Goal: Task Accomplishment & Management: Use online tool/utility

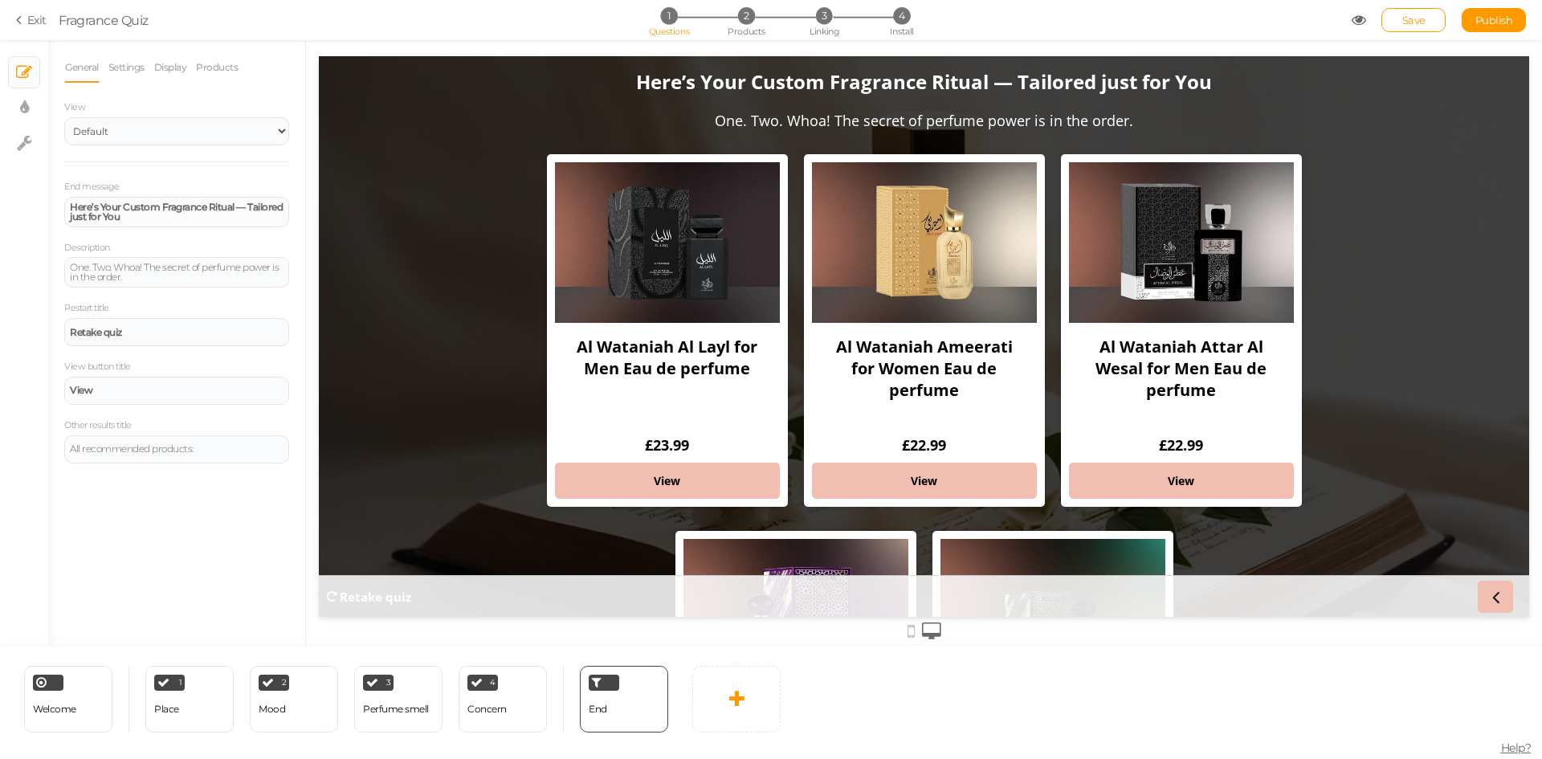
click at [822, 25] on div "1 Questions 2 Products 3 Linking 4 Install" at bounding box center [770, 21] width 336 height 29
click at [822, 35] on span "Linking" at bounding box center [823, 31] width 29 height 11
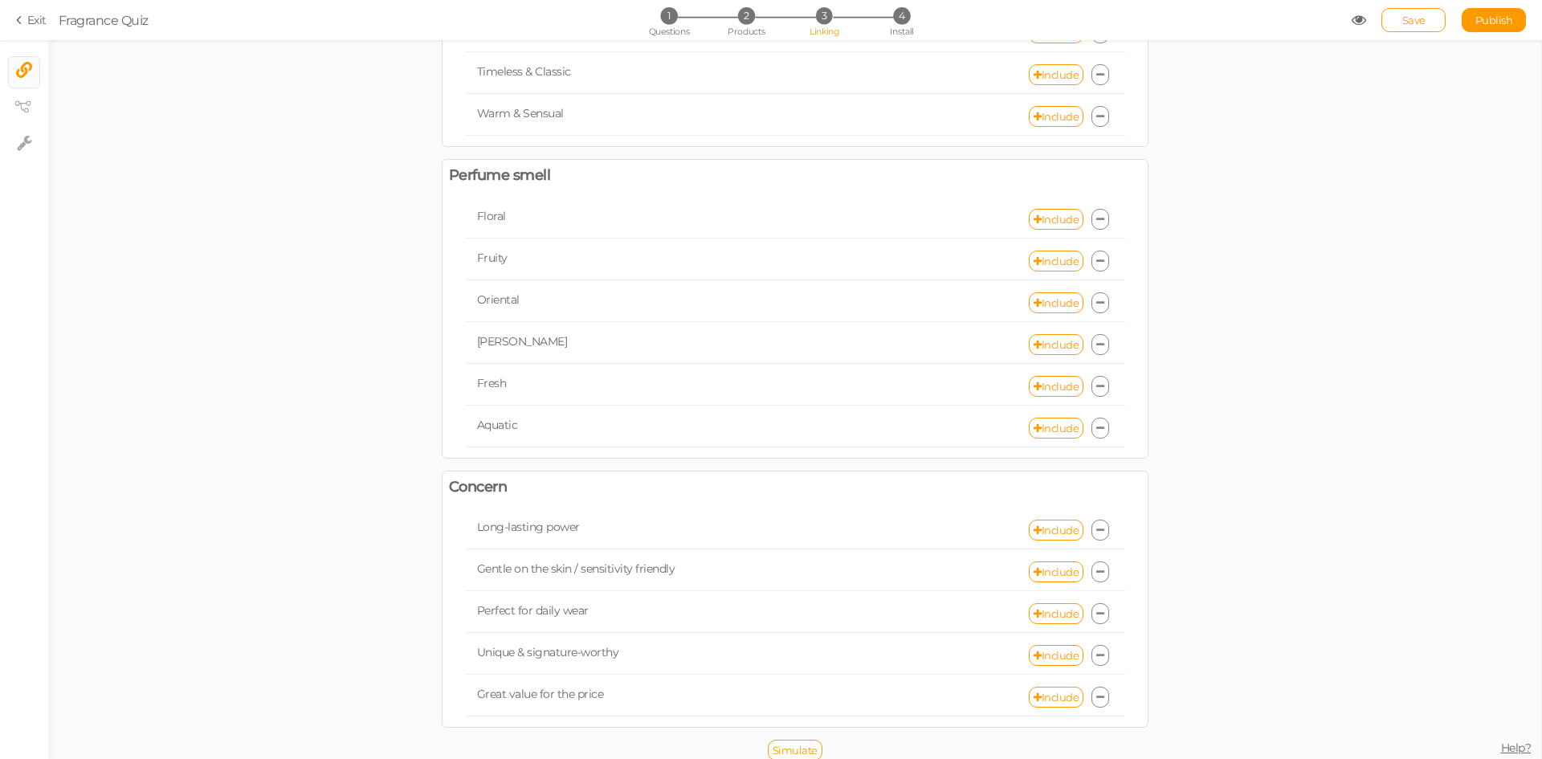
scroll to position [504, 0]
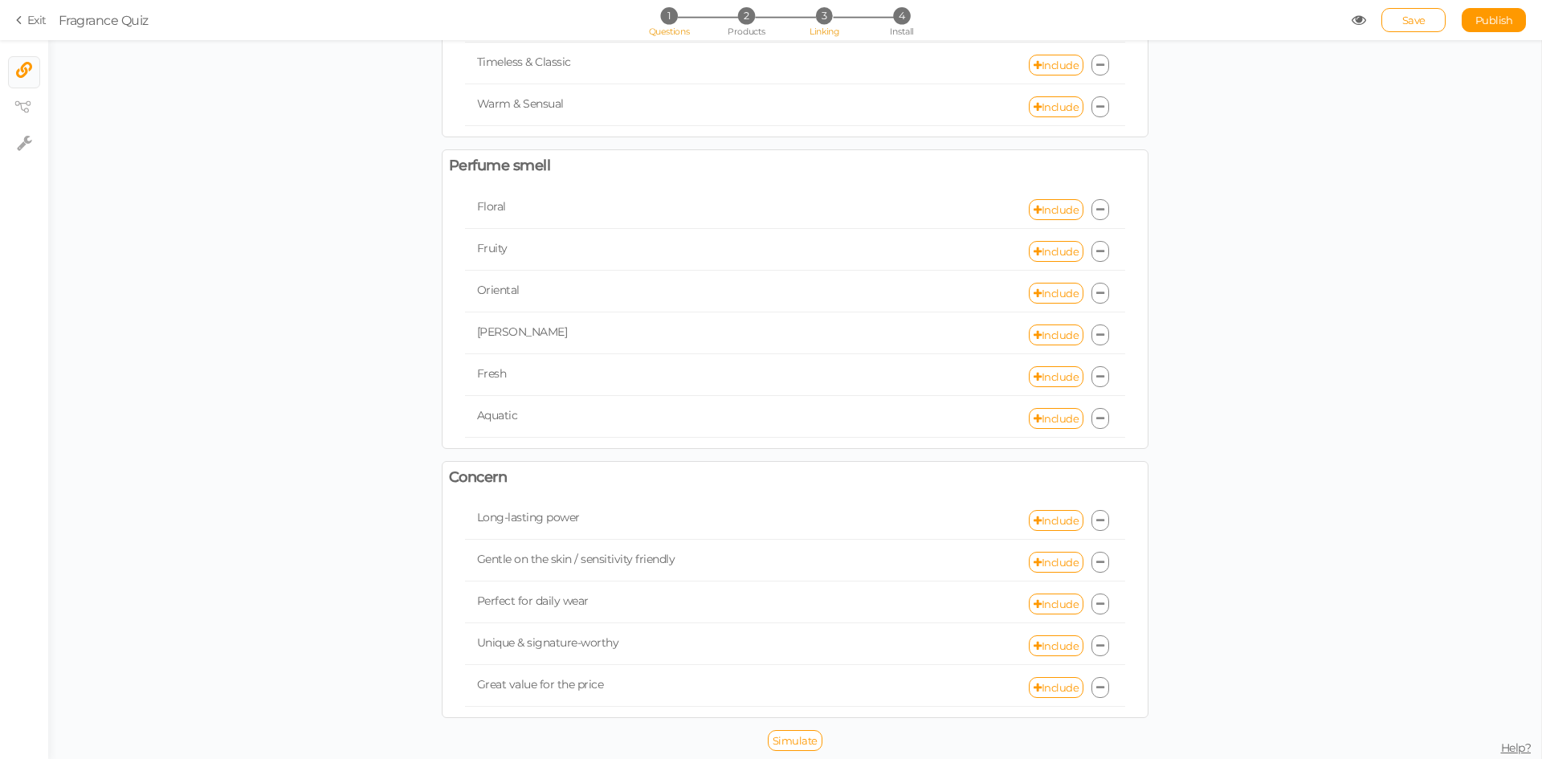
click at [664, 31] on span "Questions" at bounding box center [669, 31] width 41 height 11
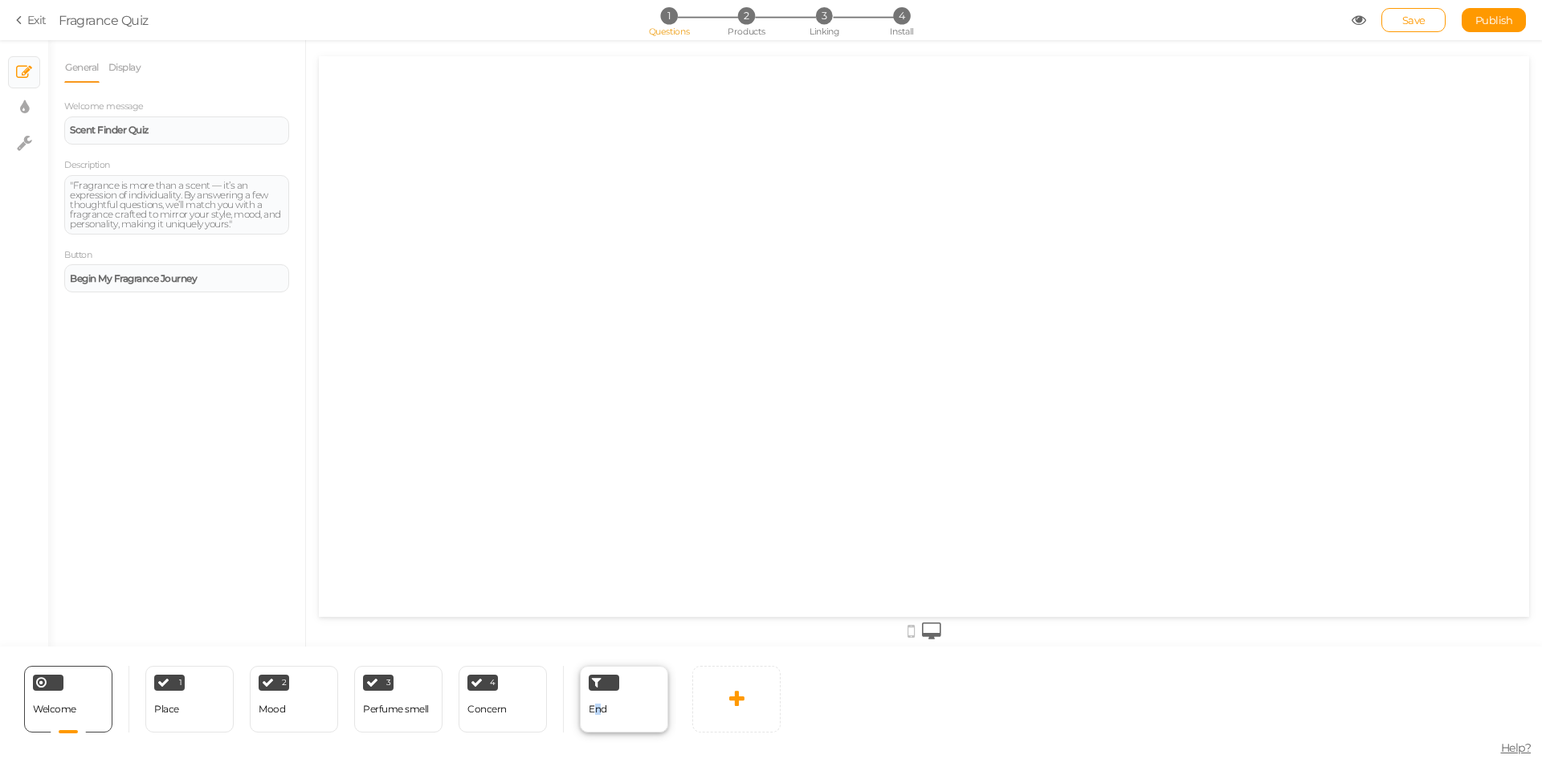
click at [599, 706] on span "End" at bounding box center [598, 709] width 18 height 12
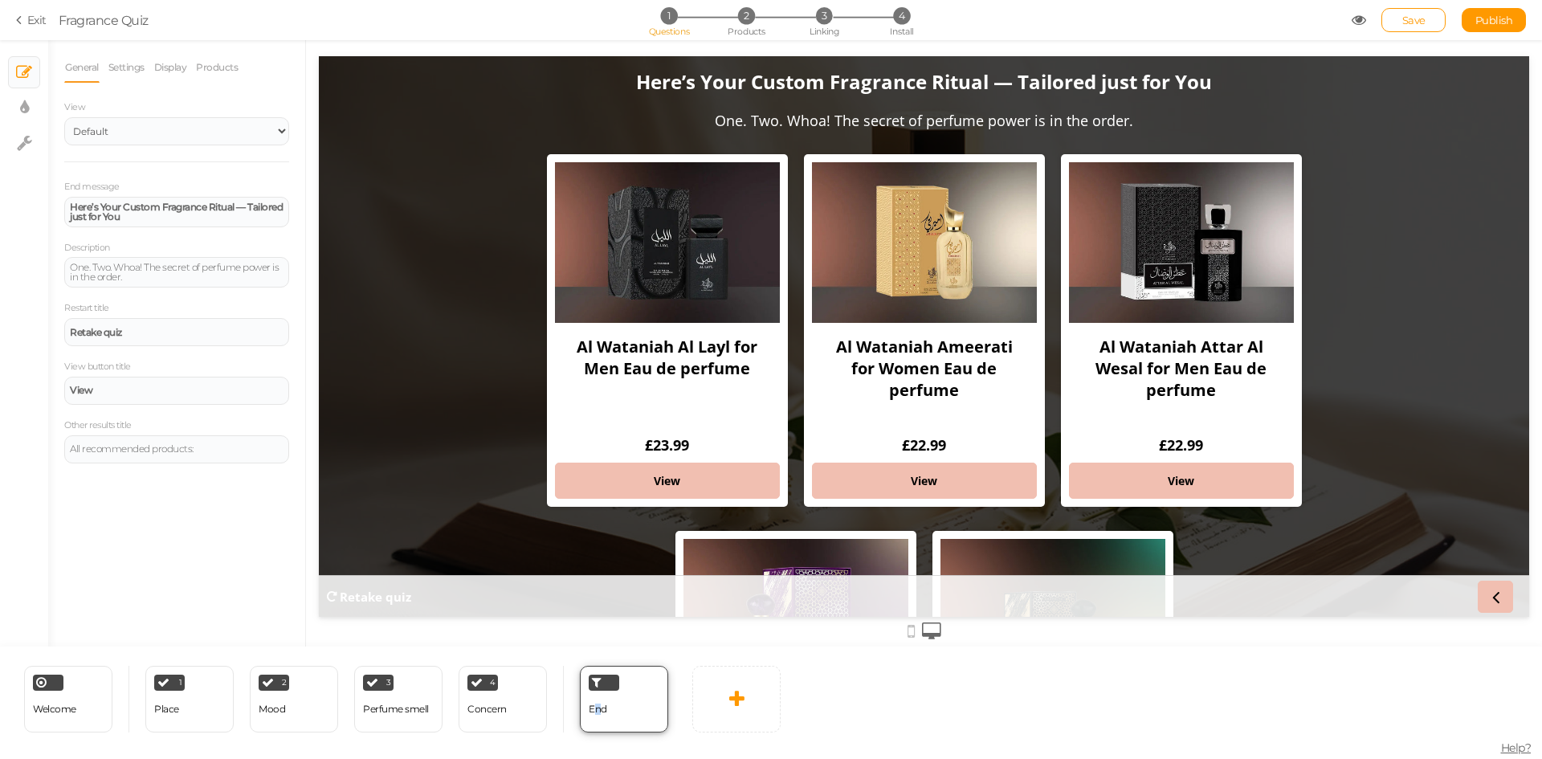
scroll to position [0, 0]
click at [198, 703] on div "1 Place × Define the conditions to show this slide. Clone Change type Delete" at bounding box center [189, 699] width 88 height 67
select select "2"
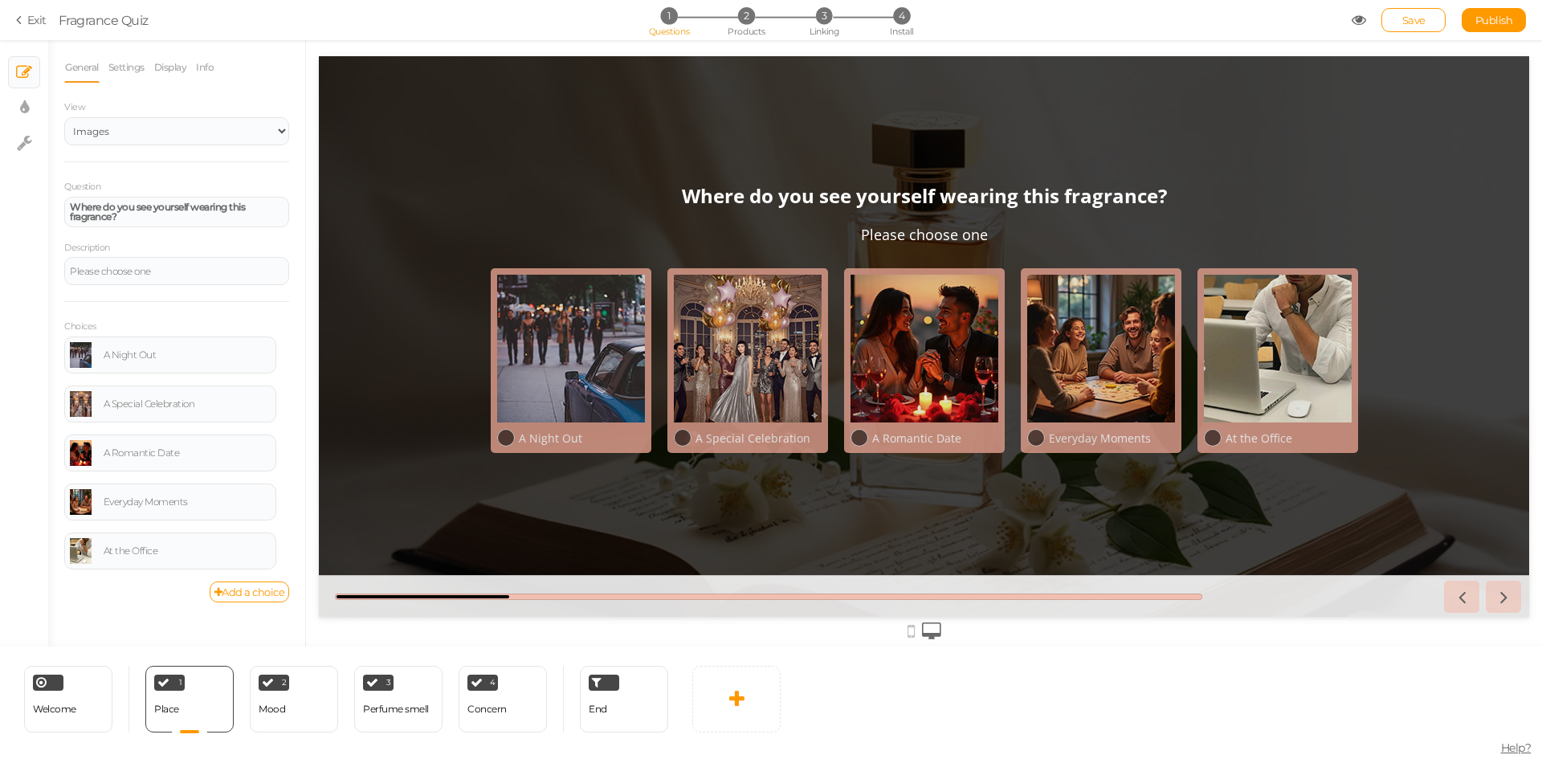
click at [915, 634] on div at bounding box center [924, 630] width 1210 height 26
click at [910, 631] on icon at bounding box center [910, 631] width 7 height 18
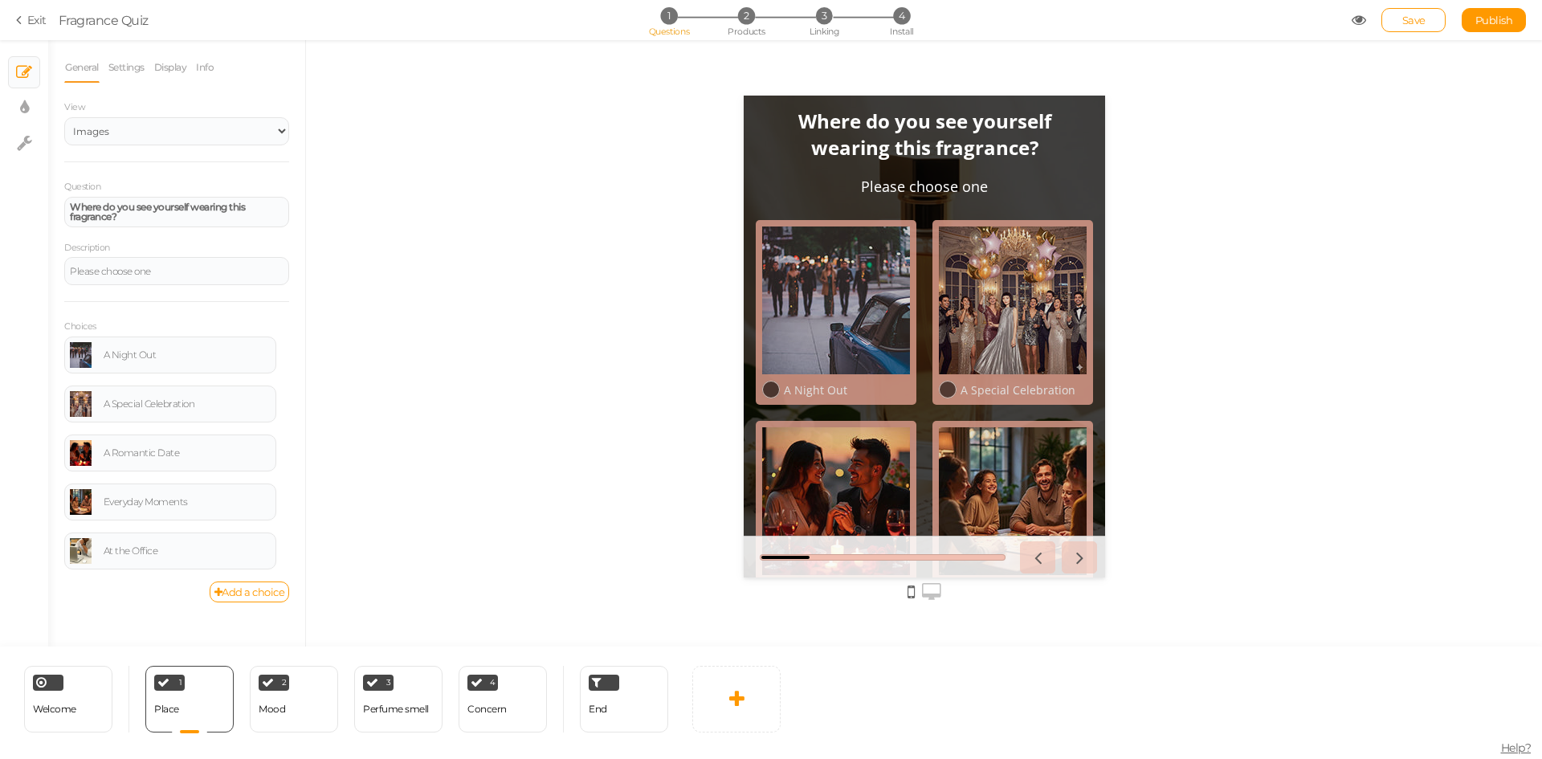
click at [934, 595] on icon at bounding box center [931, 592] width 19 height 18
